Goal: Task Accomplishment & Management: Use online tool/utility

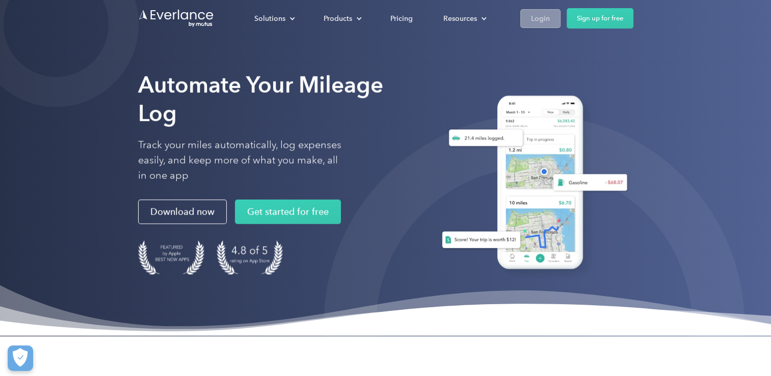
click at [520, 17] on link "Login" at bounding box center [540, 18] width 40 height 19
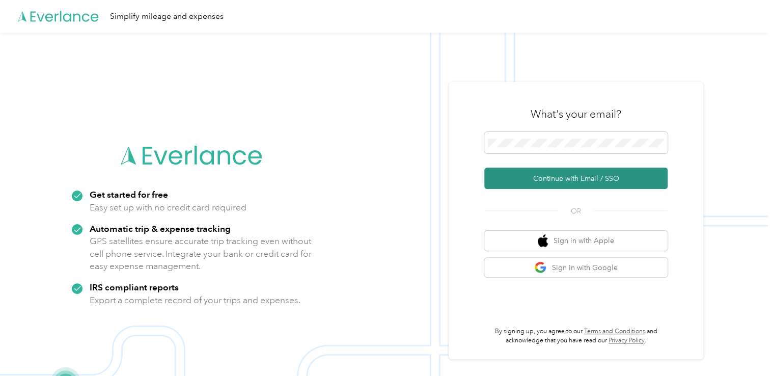
click at [568, 176] on button "Continue with Email / SSO" at bounding box center [575, 178] width 183 height 21
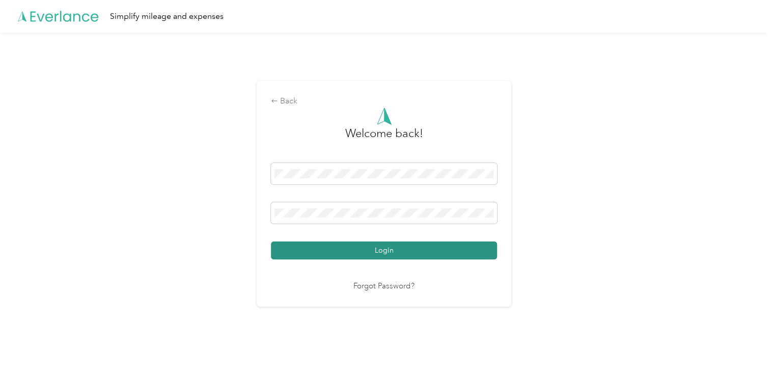
click at [388, 249] on button "Login" at bounding box center [384, 250] width 226 height 18
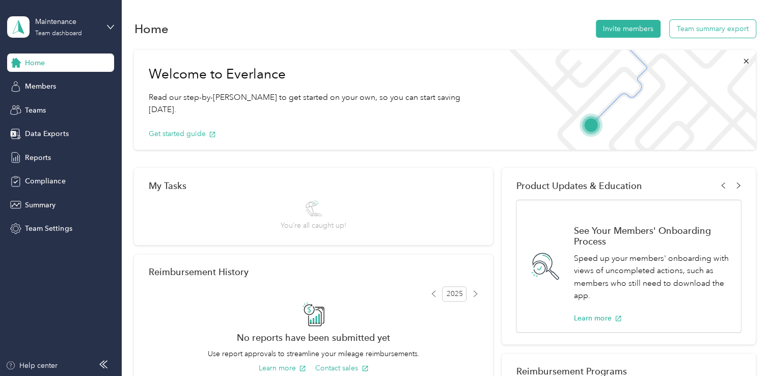
click at [691, 33] on button "Team summary export" at bounding box center [713, 29] width 86 height 18
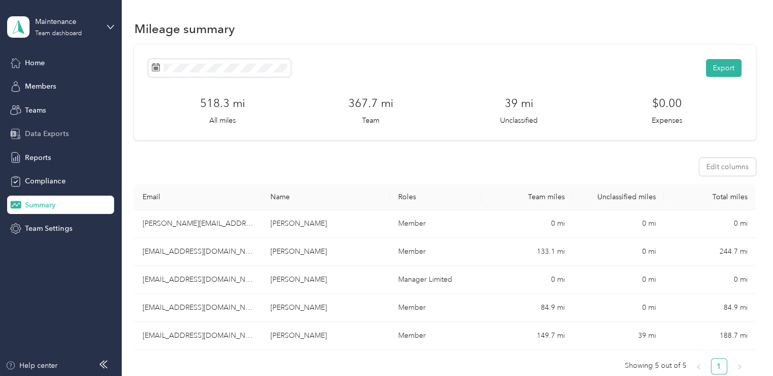
click at [34, 131] on span "Data Exports" at bounding box center [46, 133] width 43 height 11
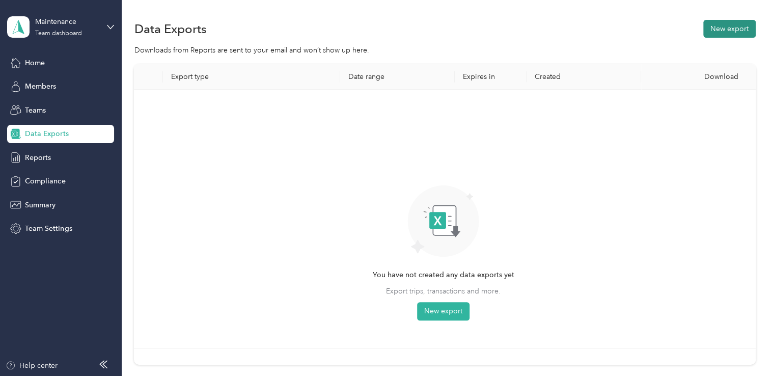
click at [720, 30] on button "New export" at bounding box center [729, 29] width 52 height 18
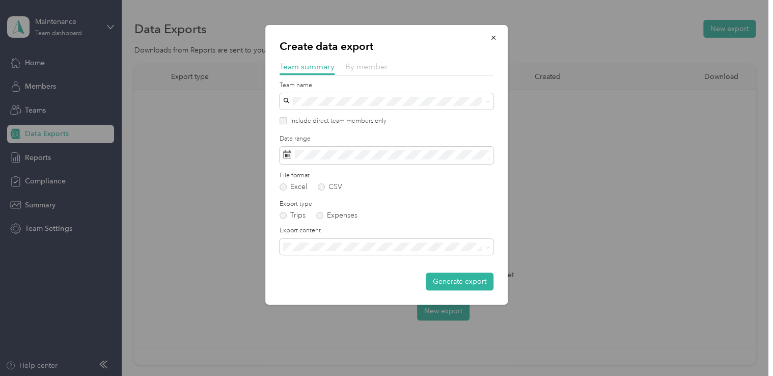
click at [359, 64] on span "By member" at bounding box center [366, 67] width 43 height 10
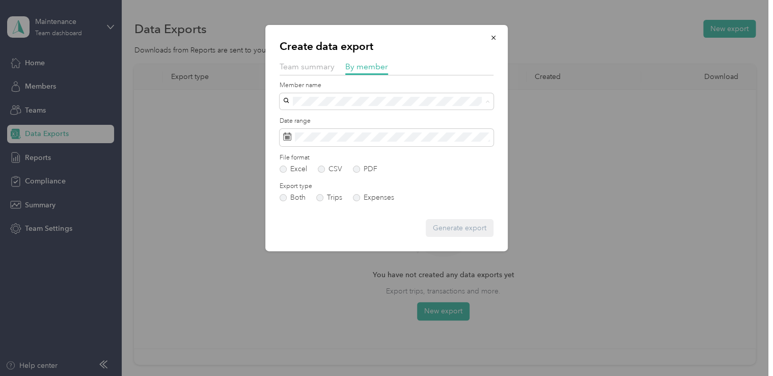
click at [320, 122] on div "Tony Obregon" at bounding box center [387, 119] width 200 height 11
click at [284, 139] on icon at bounding box center [287, 136] width 8 height 8
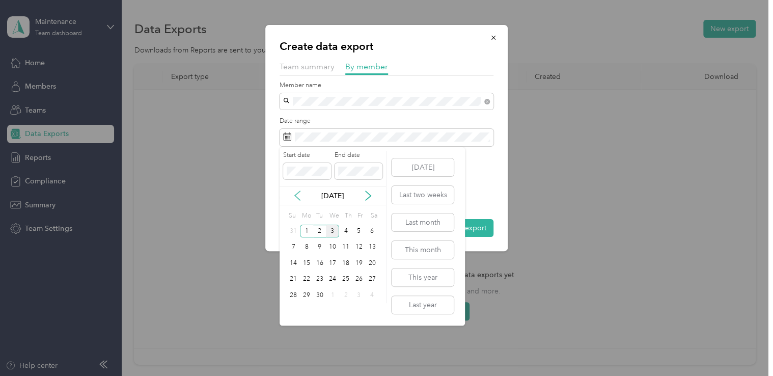
click at [295, 197] on icon at bounding box center [297, 195] width 5 height 9
click at [359, 231] on div "1" at bounding box center [358, 231] width 13 height 13
click at [294, 310] on div "31" at bounding box center [293, 311] width 13 height 13
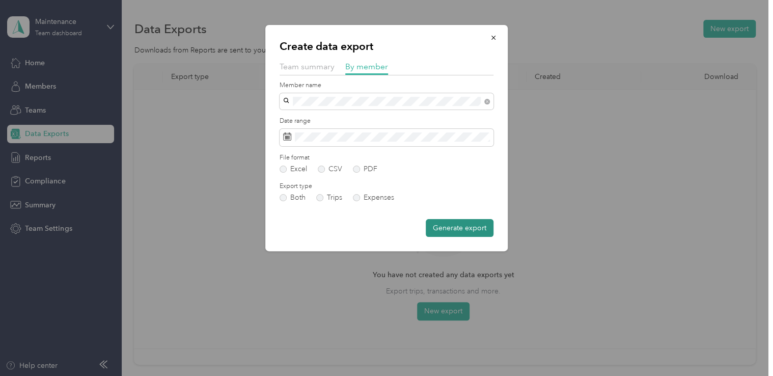
click at [457, 229] on button "Generate export" at bounding box center [460, 228] width 68 height 18
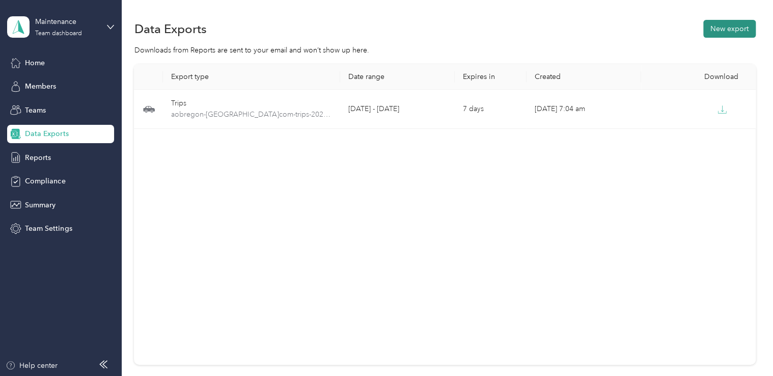
click at [733, 28] on button "New export" at bounding box center [729, 29] width 52 height 18
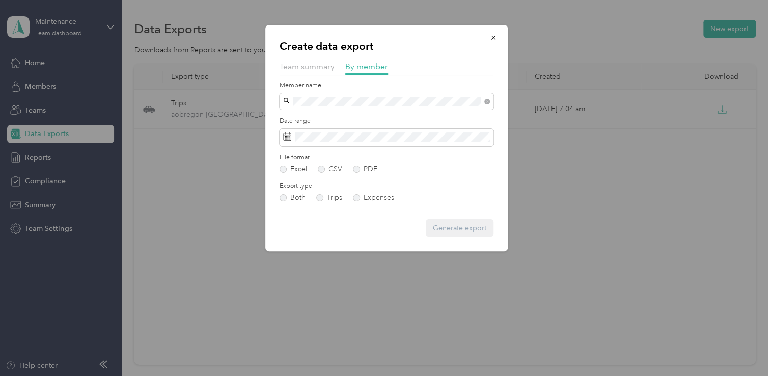
click at [323, 120] on span "William Jackson" at bounding box center [315, 118] width 57 height 9
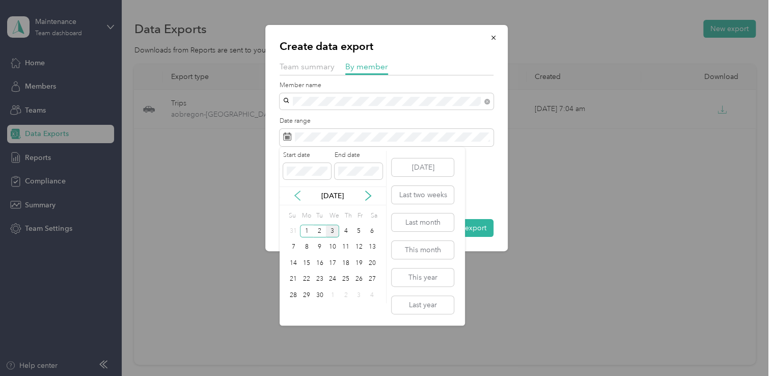
click at [297, 196] on icon at bounding box center [297, 195] width 10 height 10
click at [359, 229] on div "1" at bounding box center [358, 231] width 13 height 13
click at [293, 310] on div "31" at bounding box center [293, 311] width 13 height 13
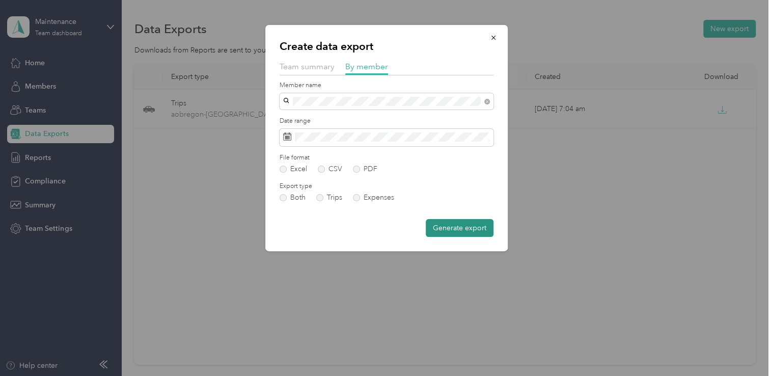
click at [469, 226] on button "Generate export" at bounding box center [460, 228] width 68 height 18
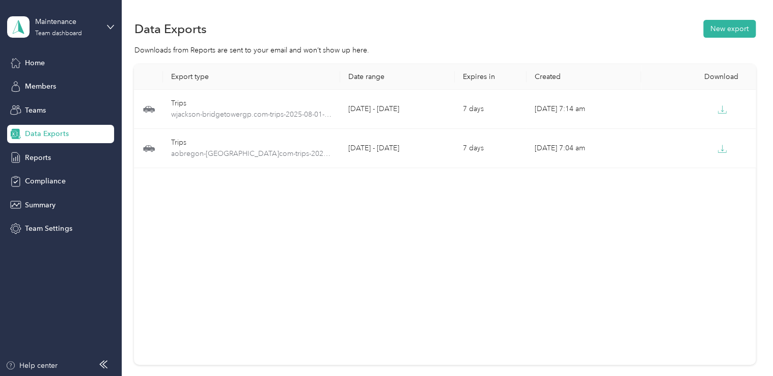
drag, startPoint x: 483, startPoint y: 20, endPoint x: 466, endPoint y: 30, distance: 19.1
click at [483, 20] on div "Data Exports New export" at bounding box center [444, 28] width 621 height 21
click at [721, 25] on button "New export" at bounding box center [729, 29] width 52 height 18
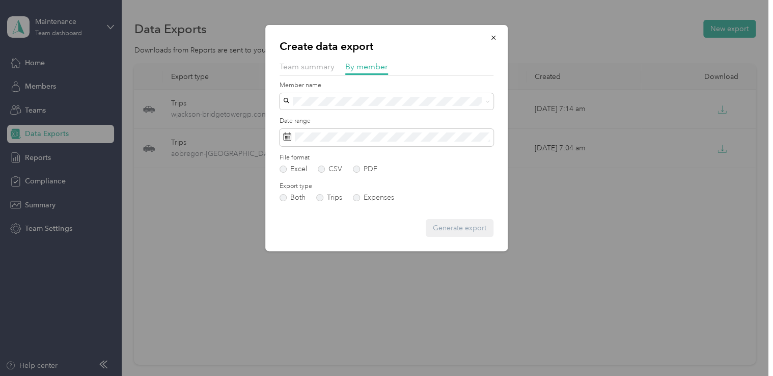
click at [303, 176] on li "Lean Lares" at bounding box center [387, 170] width 214 height 18
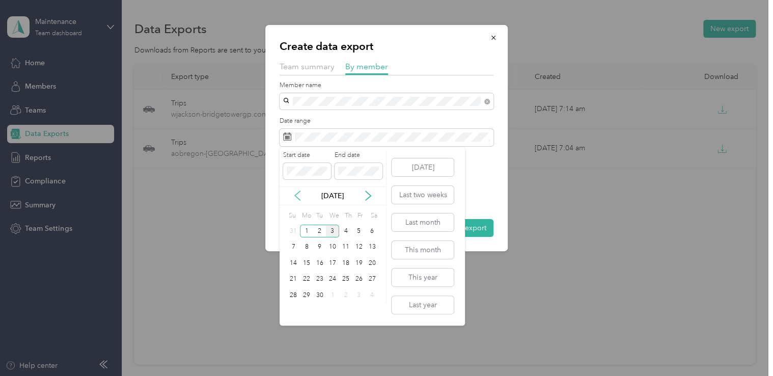
click at [296, 195] on icon at bounding box center [297, 195] width 10 height 10
click at [362, 233] on div "1" at bounding box center [358, 231] width 13 height 13
click at [289, 310] on div "31" at bounding box center [293, 311] width 13 height 13
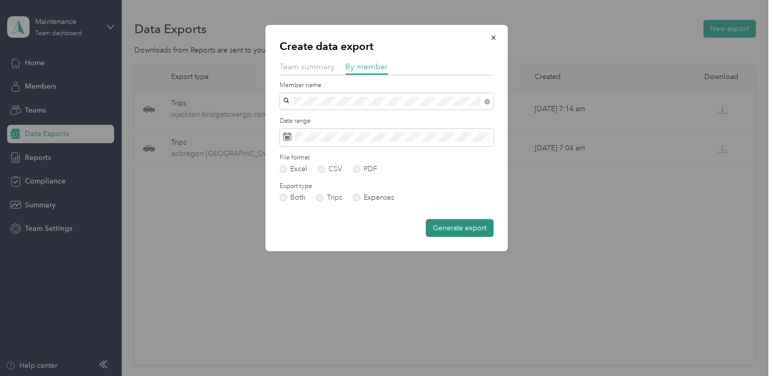
click at [464, 225] on button "Generate export" at bounding box center [460, 228] width 68 height 18
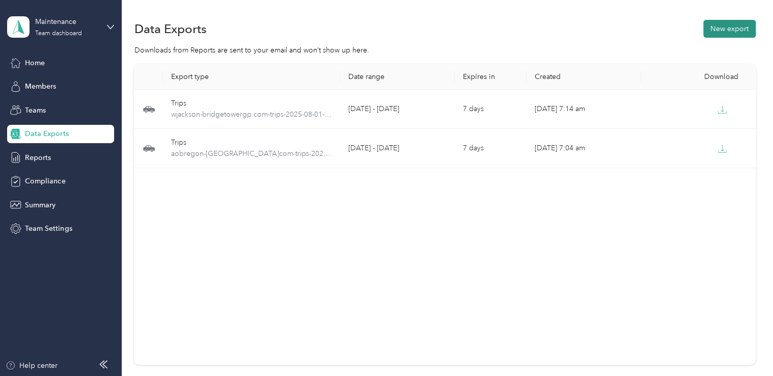
click at [717, 28] on button "New export" at bounding box center [729, 29] width 52 height 18
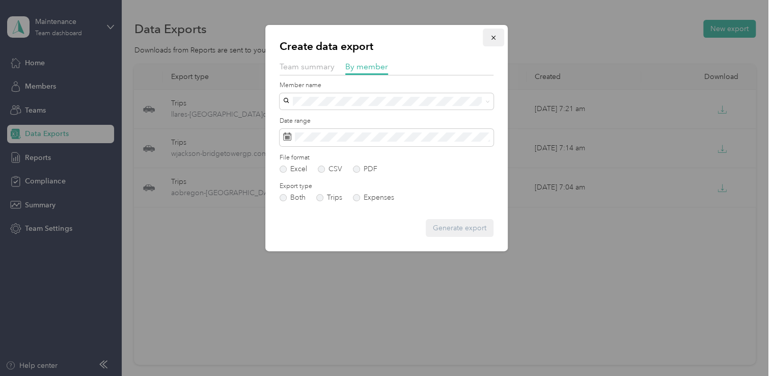
click at [495, 37] on icon "button" at bounding box center [493, 37] width 7 height 7
